Goal: Task Accomplishment & Management: Manage account settings

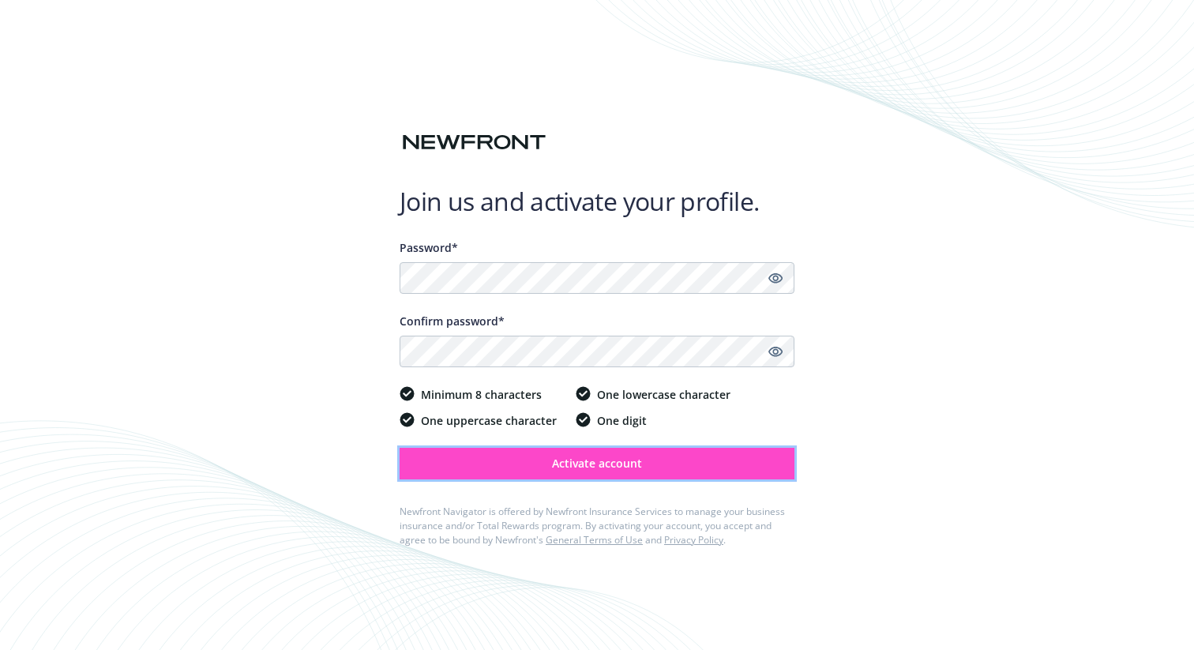
click at [466, 459] on button "Activate account" at bounding box center [596, 464] width 395 height 32
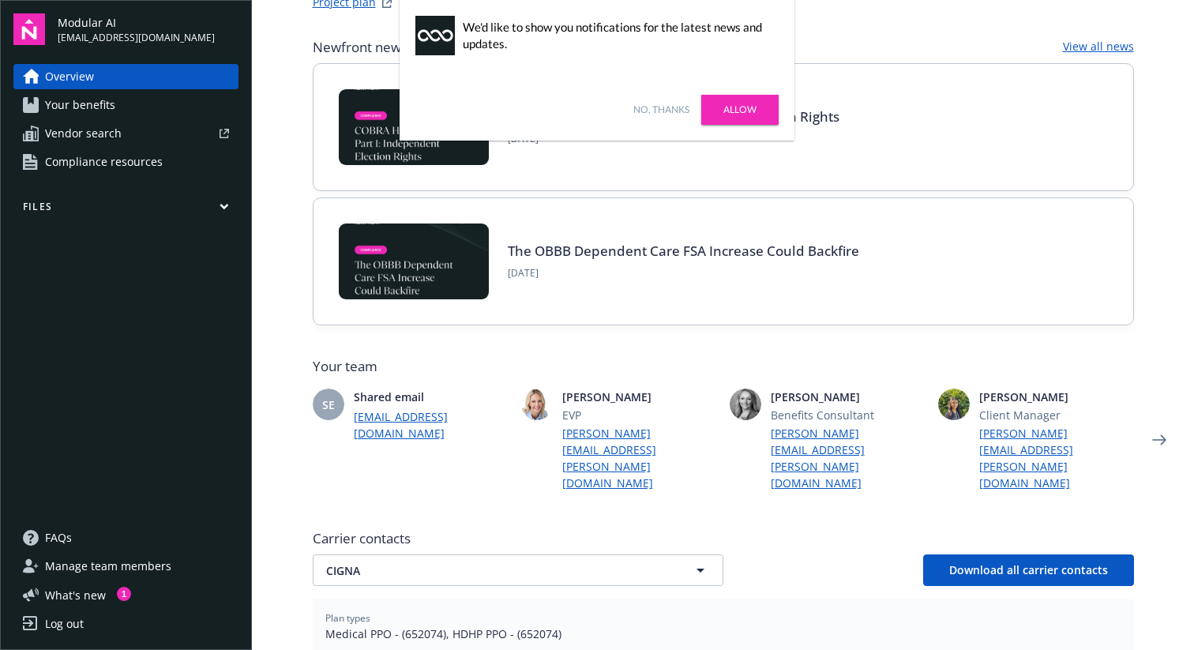
scroll to position [119, 0]
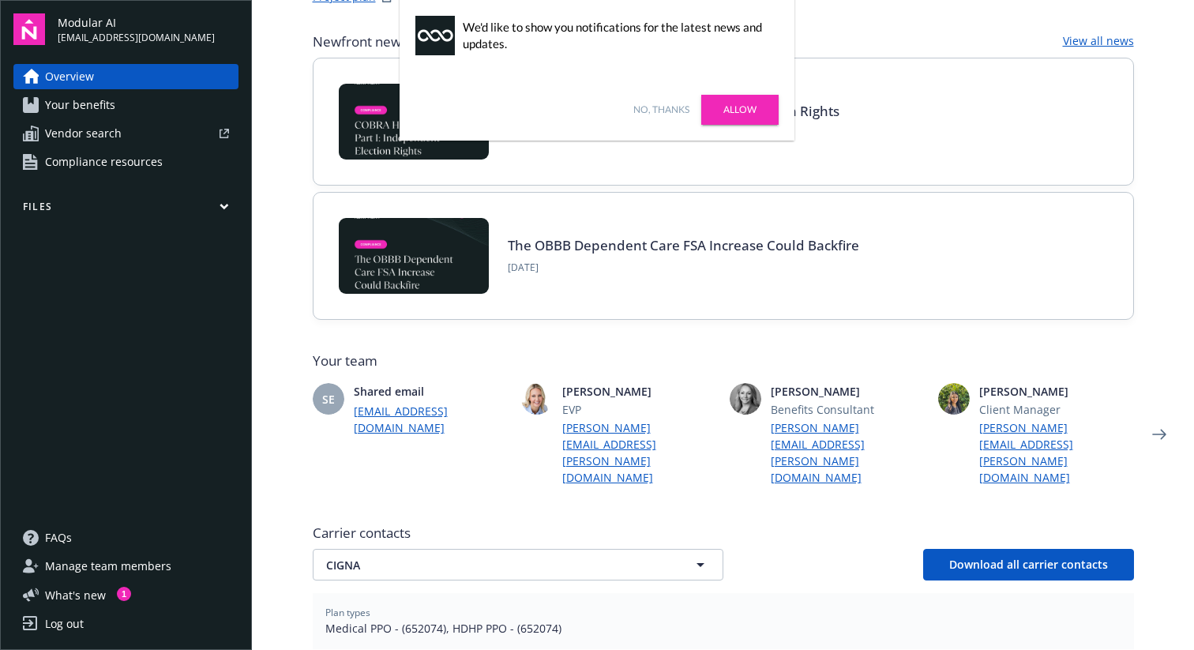
click at [744, 114] on link "Allow" at bounding box center [739, 110] width 77 height 30
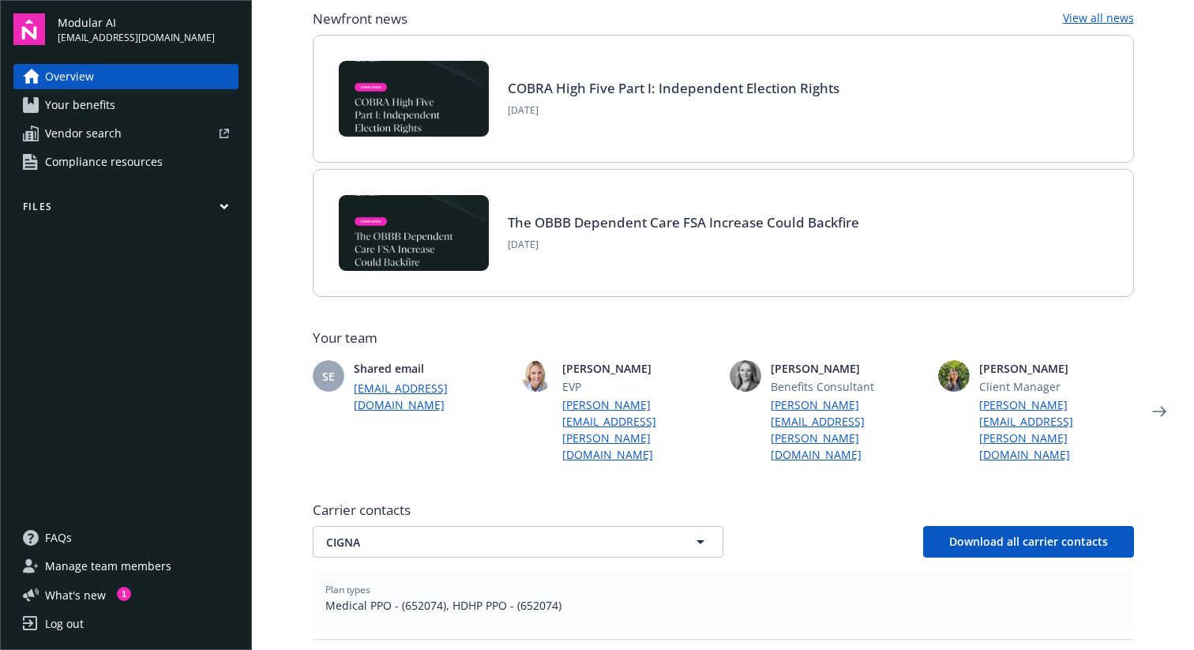
scroll to position [149, 0]
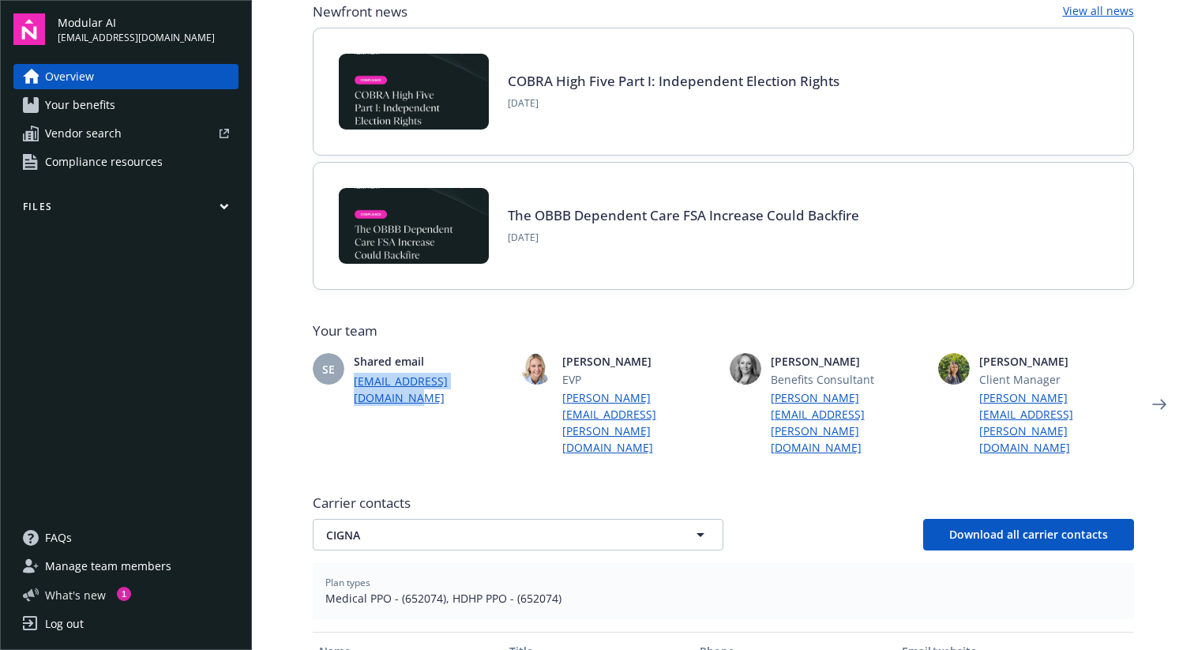
click at [90, 589] on span "What ' s new" at bounding box center [75, 595] width 61 height 17
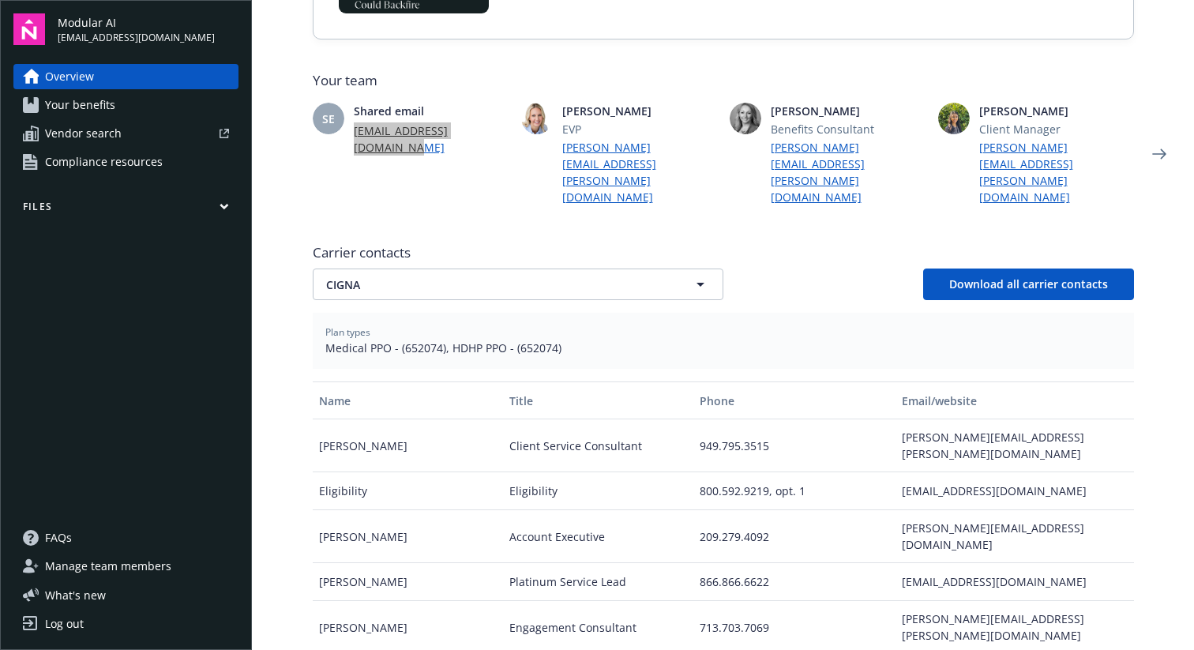
scroll to position [401, 0]
